Goal: Task Accomplishment & Management: Manage account settings

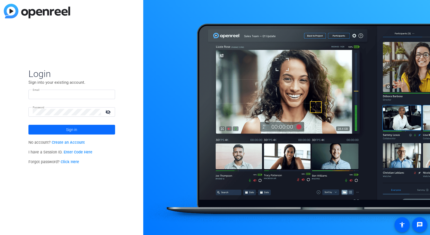
type input "[PERSON_NAME][EMAIL_ADDRESS][PERSON_NAME][PERSON_NAME][DOMAIN_NAME]"
click at [78, 127] on span at bounding box center [71, 129] width 87 height 13
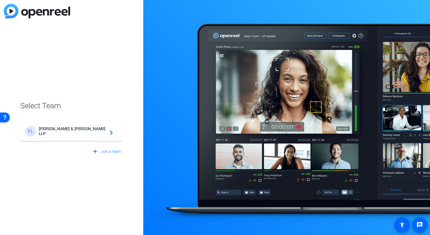
click at [89, 131] on span "[PERSON_NAME] & [PERSON_NAME] LLP" at bounding box center [73, 132] width 68 height 10
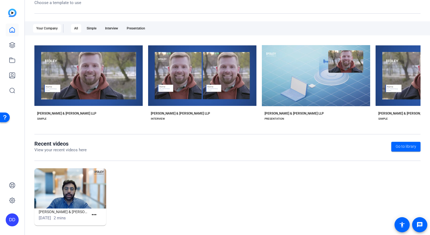
scroll to position [74, 0]
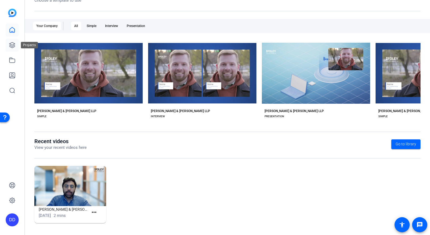
click at [11, 44] on icon at bounding box center [11, 44] width 5 height 5
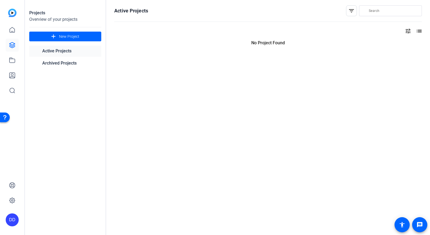
scroll to position [0, 0]
click at [135, 48] on div "2025 Projects" at bounding box center [150, 44] width 67 height 8
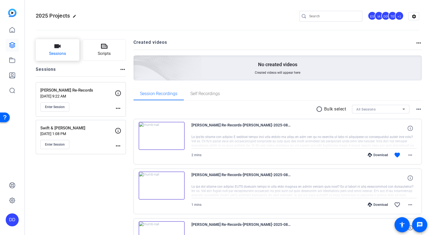
click at [60, 46] on icon "button" at bounding box center [57, 46] width 6 height 4
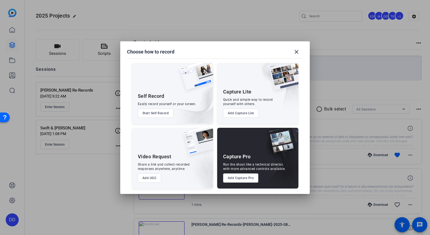
click at [241, 176] on button "Add Capture Pro" at bounding box center [240, 178] width 35 height 9
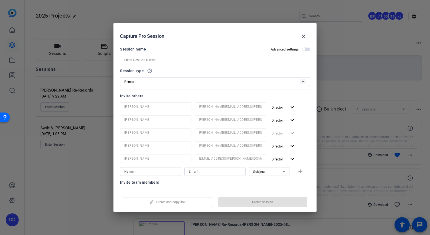
click at [170, 61] on input at bounding box center [214, 60] width 181 height 6
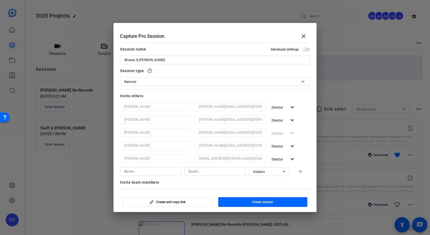
click at [179, 61] on input "Shaalu & [PERSON_NAME]" at bounding box center [214, 60] width 181 height 6
click at [148, 59] on input "Shaalu & [PERSON_NAME]" at bounding box center [214, 60] width 181 height 6
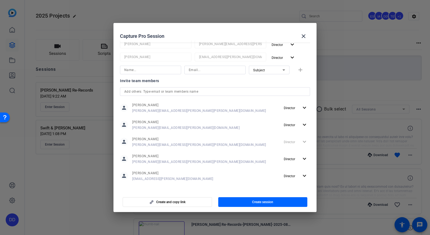
scroll to position [105, 0]
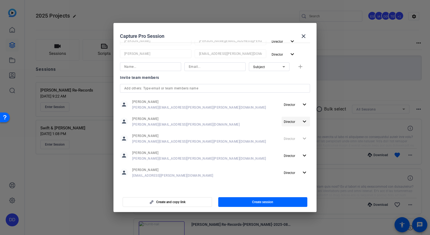
type input "Shaalu & [PERSON_NAME]"
click at [301, 121] on mat-icon "expand_more" at bounding box center [304, 122] width 7 height 7
click at [299, 143] on span "Remove User" at bounding box center [293, 143] width 20 height 4
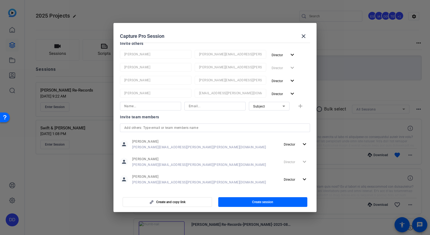
scroll to position [77, 0]
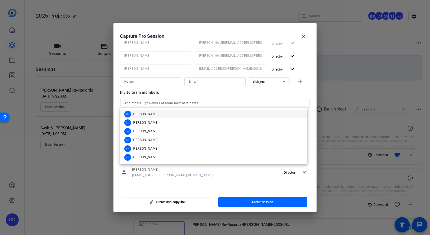
click at [191, 105] on input "text" at bounding box center [214, 103] width 181 height 6
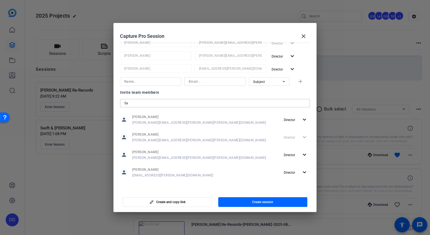
type input "S"
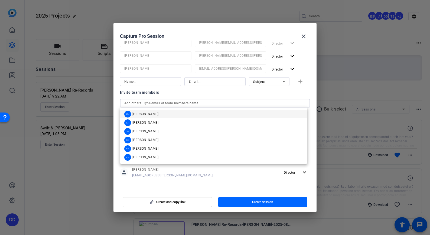
click at [138, 82] on input at bounding box center [150, 81] width 52 height 6
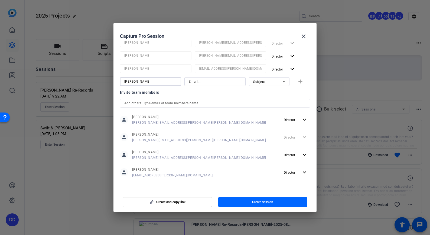
type input "[PERSON_NAME]"
type input "[EMAIL_ADDRESS][PERSON_NAME][DOMAIN_NAME]"
click at [282, 82] on icon at bounding box center [283, 81] width 3 height 1
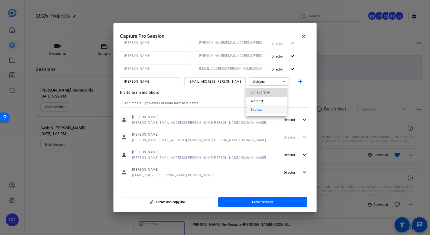
click at [266, 95] on span "Collaborator" at bounding box center [260, 92] width 20 height 6
click at [272, 84] on div "Collaborator" at bounding box center [267, 81] width 29 height 7
click at [260, 100] on span "Watcher" at bounding box center [256, 101] width 13 height 6
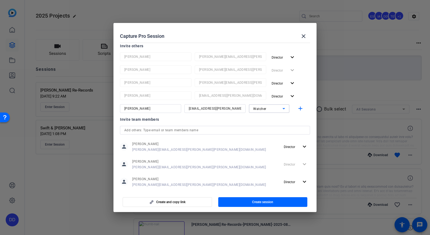
scroll to position [23, 0]
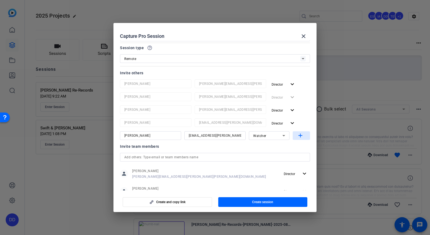
click at [298, 138] on mat-icon "add" at bounding box center [300, 136] width 7 height 7
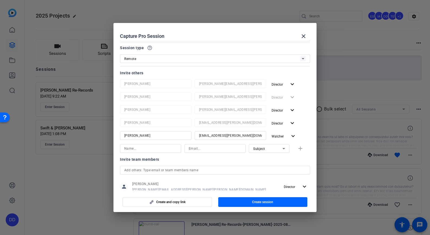
click at [260, 149] on span "Subject" at bounding box center [259, 149] width 12 height 4
click at [260, 149] on div at bounding box center [215, 117] width 430 height 235
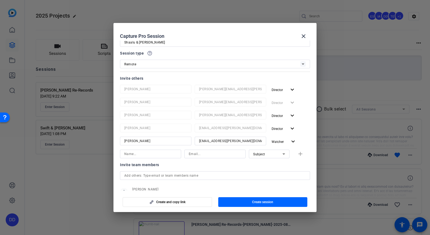
scroll to position [0, 0]
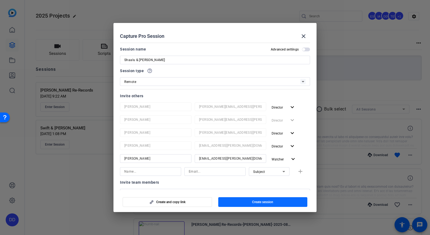
click at [252, 203] on span "Create session" at bounding box center [262, 202] width 21 height 4
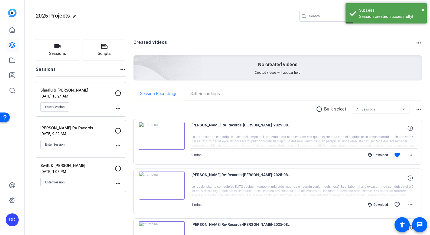
click at [119, 109] on mat-icon "more_horiz" at bounding box center [118, 108] width 6 height 6
click at [121, 114] on span "Edit Session" at bounding box center [131, 116] width 25 height 6
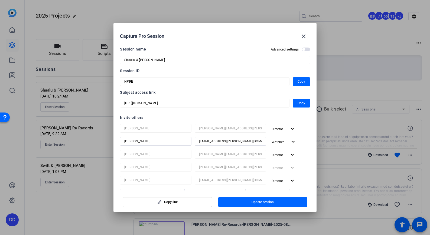
click at [306, 49] on span "button" at bounding box center [306, 50] width 8 height 4
click at [277, 50] on h2 "Advanced settings" at bounding box center [285, 49] width 28 height 4
click at [302, 50] on button "Advanced settings" at bounding box center [306, 50] width 8 height 4
click at [300, 101] on span "Copy" at bounding box center [301, 103] width 8 height 6
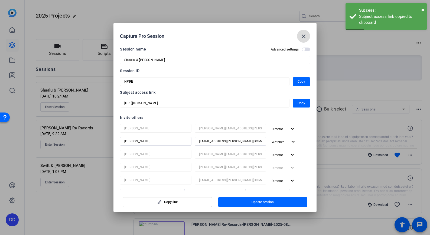
click at [302, 35] on mat-icon "close" at bounding box center [303, 36] width 6 height 6
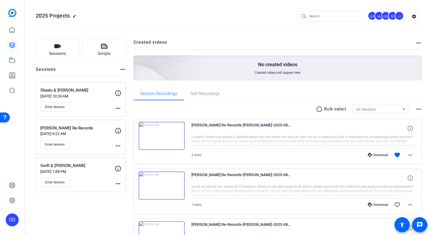
click at [94, 100] on div "Shaalu & [PERSON_NAME] [DATE] 10:24 AM Enter Session" at bounding box center [77, 99] width 74 height 24
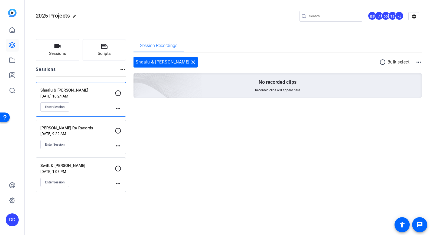
click at [419, 63] on mat-icon "more_horiz" at bounding box center [418, 62] width 6 height 6
click at [419, 63] on div at bounding box center [215, 117] width 430 height 235
click at [117, 108] on mat-icon "more_horiz" at bounding box center [118, 108] width 6 height 6
click at [122, 116] on span "Edit Session" at bounding box center [131, 116] width 25 height 6
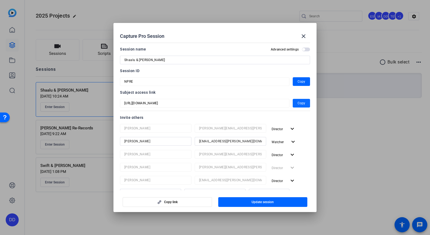
click at [299, 104] on span "Copy" at bounding box center [301, 103] width 8 height 6
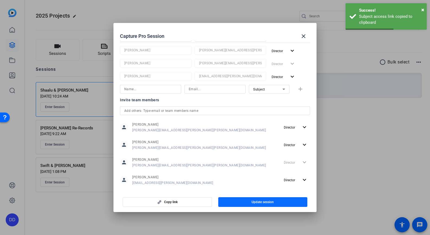
scroll to position [112, 0]
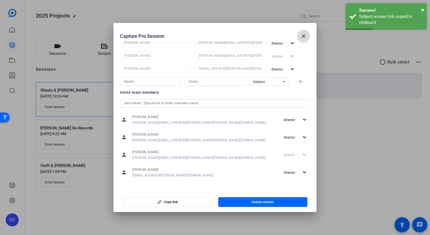
click at [301, 36] on mat-icon "close" at bounding box center [303, 36] width 6 height 6
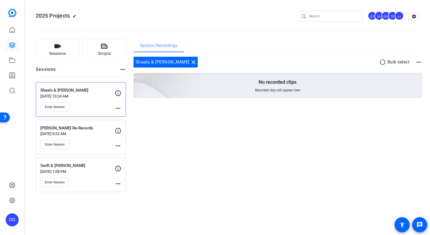
click at [275, 9] on div "2025 Projects edit ES IA DD TE +1 settings" at bounding box center [227, 16] width 383 height 41
